Goal: Obtain resource: Obtain resource

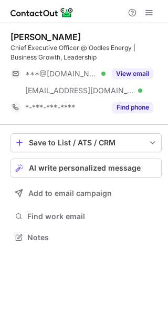
scroll to position [229, 168]
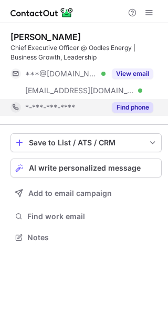
click at [131, 109] on button "Find phone" at bounding box center [133, 107] width 42 height 11
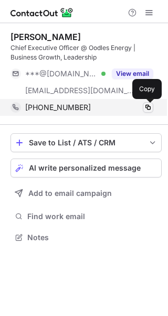
click at [150, 107] on span at bounding box center [148, 107] width 8 height 8
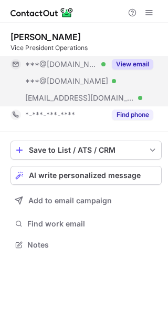
scroll to position [237, 168]
click at [128, 63] on button "View email" at bounding box center [133, 64] width 42 height 11
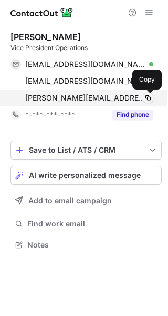
click at [147, 98] on span at bounding box center [148, 98] width 8 height 8
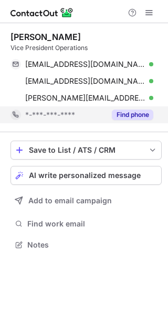
click at [125, 115] on button "Find phone" at bounding box center [133, 114] width 42 height 11
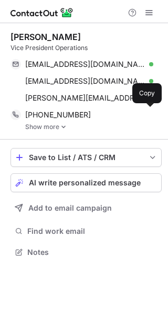
scroll to position [244, 168]
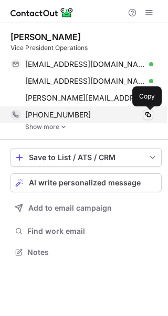
click at [148, 115] on span at bounding box center [148, 115] width 8 height 8
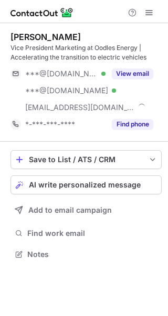
scroll to position [246, 168]
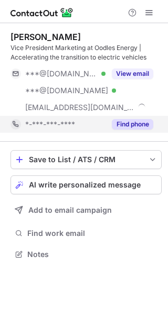
click at [132, 124] on button "Find phone" at bounding box center [133, 124] width 42 height 11
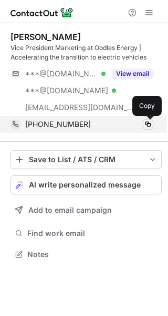
click at [146, 124] on span at bounding box center [148, 124] width 8 height 8
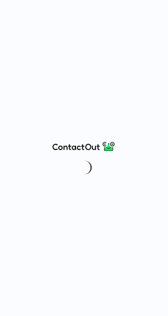
click at [89, 63] on div at bounding box center [84, 158] width 168 height 316
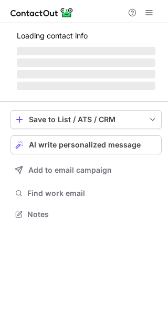
scroll to position [246, 168]
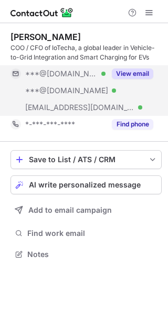
click at [139, 73] on button "View email" at bounding box center [133, 73] width 42 height 11
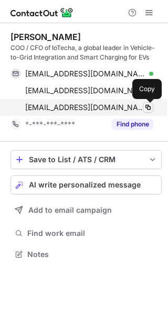
click at [150, 107] on span at bounding box center [148, 107] width 8 height 8
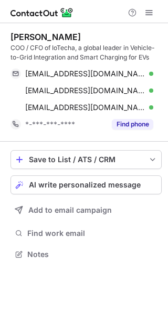
click at [101, 7] on div at bounding box center [84, 11] width 168 height 23
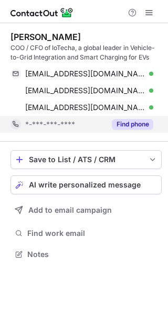
click at [130, 126] on button "Find phone" at bounding box center [133, 124] width 42 height 11
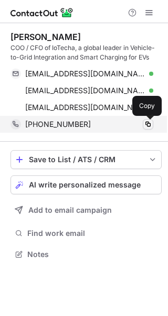
click at [151, 122] on span at bounding box center [148, 124] width 8 height 8
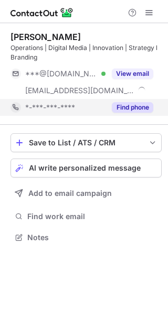
scroll to position [229, 168]
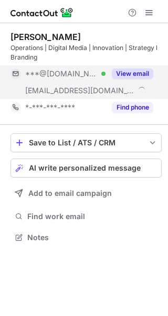
click at [133, 73] on button "View email" at bounding box center [133, 73] width 42 height 11
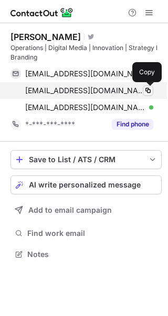
click at [147, 91] on span at bounding box center [148, 90] width 8 height 8
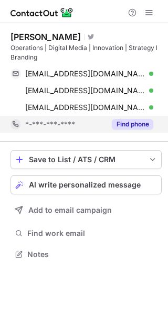
click at [137, 124] on button "Find phone" at bounding box center [133, 124] width 42 height 11
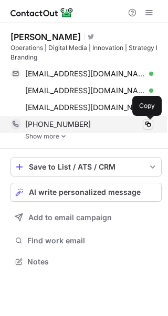
click at [147, 126] on span at bounding box center [148, 124] width 8 height 8
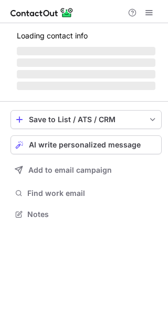
scroll to position [220, 168]
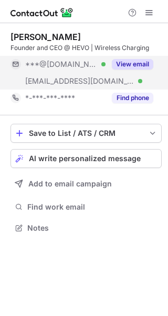
click at [126, 68] on button "View email" at bounding box center [133, 64] width 42 height 11
